Goal: Find specific page/section

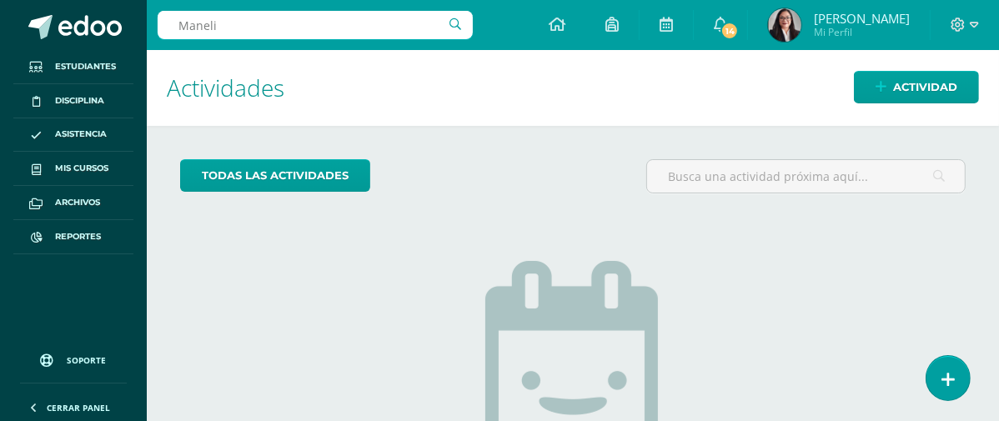
type input "[PERSON_NAME]"
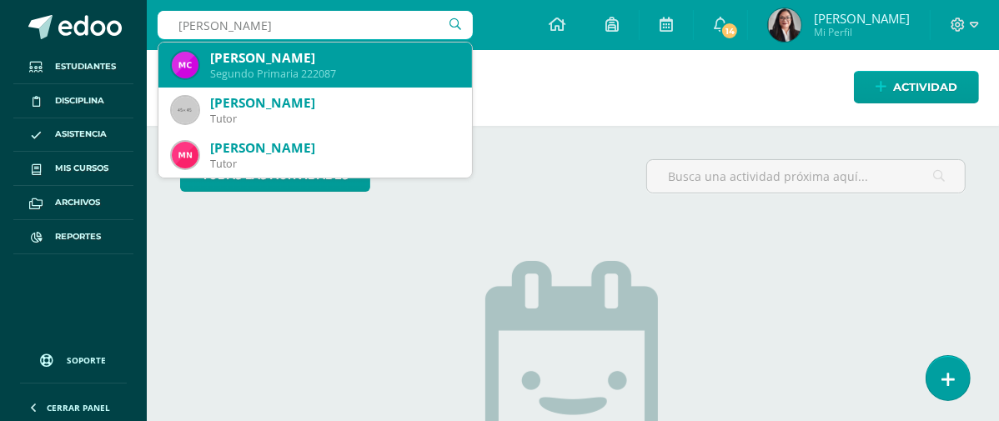
click at [321, 59] on div "[PERSON_NAME]" at bounding box center [334, 58] width 249 height 18
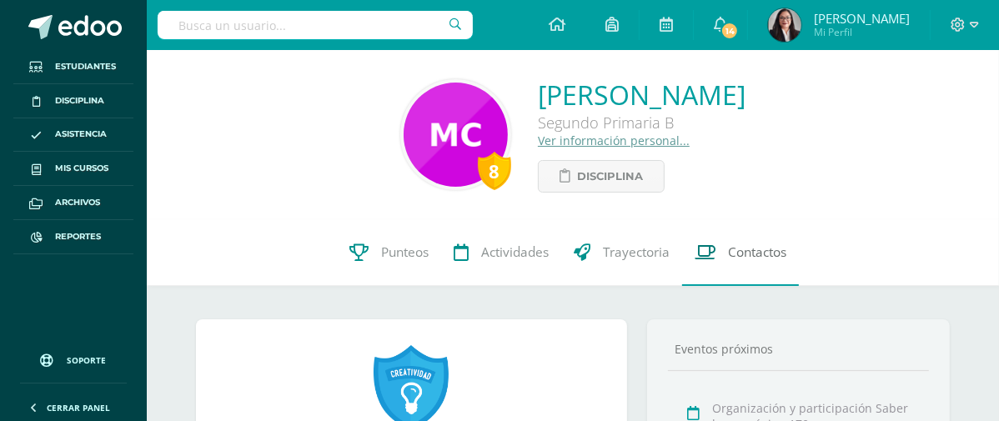
click at [747, 257] on span "Contactos" at bounding box center [757, 253] width 58 height 18
